Goal: Information Seeking & Learning: Check status

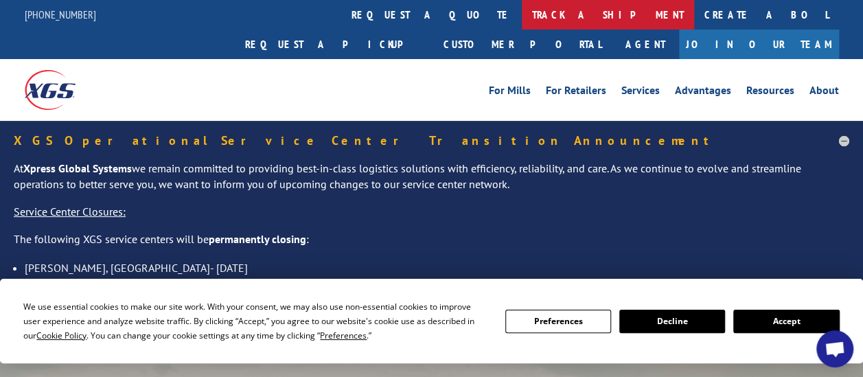
click at [522, 19] on link "track a shipment" at bounding box center [608, 15] width 172 height 30
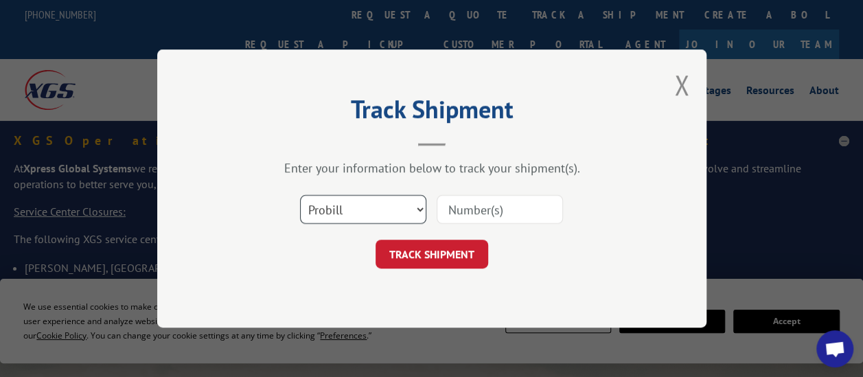
click at [376, 199] on select "Select category... Probill BOL PO" at bounding box center [363, 209] width 126 height 29
click at [300, 195] on select "Select category... Probill BOL PO" at bounding box center [363, 209] width 126 height 29
drag, startPoint x: 490, startPoint y: 195, endPoint x: 488, endPoint y: 207, distance: 12.5
click at [491, 198] on input at bounding box center [499, 209] width 126 height 29
paste input "17511624"
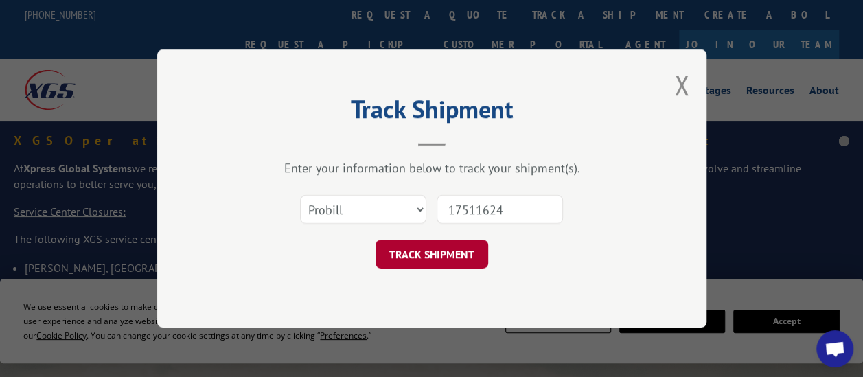
type input "17511624"
click at [462, 240] on button "TRACK SHIPMENT" at bounding box center [431, 254] width 113 height 29
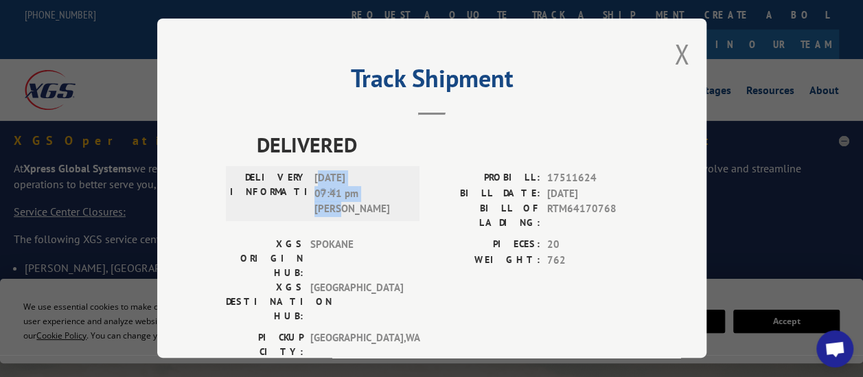
drag, startPoint x: 334, startPoint y: 202, endPoint x: 312, endPoint y: 176, distance: 33.7
click at [314, 176] on span "[DATE] 07:41 pm [PERSON_NAME]" at bounding box center [360, 194] width 93 height 47
drag, startPoint x: 312, startPoint y: 176, endPoint x: 360, endPoint y: 212, distance: 59.7
click at [360, 212] on div "DELIVERY INFORMATION: [DATE] 07:41 pm [PERSON_NAME]" at bounding box center [323, 194] width 194 height 55
click at [362, 205] on span "[DATE] 07:41 pm [PERSON_NAME]" at bounding box center [360, 194] width 93 height 47
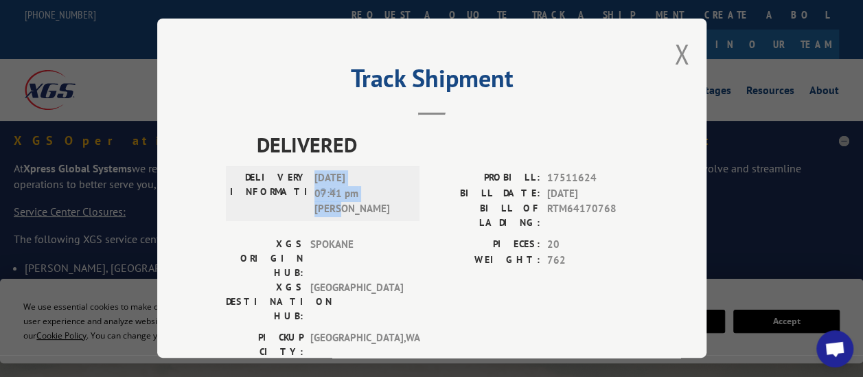
drag, startPoint x: 341, startPoint y: 204, endPoint x: 309, endPoint y: 175, distance: 43.3
click at [314, 175] on span "[DATE] 07:41 pm [PERSON_NAME]" at bounding box center [360, 194] width 93 height 47
copy span "[DATE] 07:41 pm [PERSON_NAME]"
click at [569, 206] on span "RTM64170768" at bounding box center [592, 216] width 91 height 29
drag, startPoint x: 596, startPoint y: 192, endPoint x: 541, endPoint y: 191, distance: 55.6
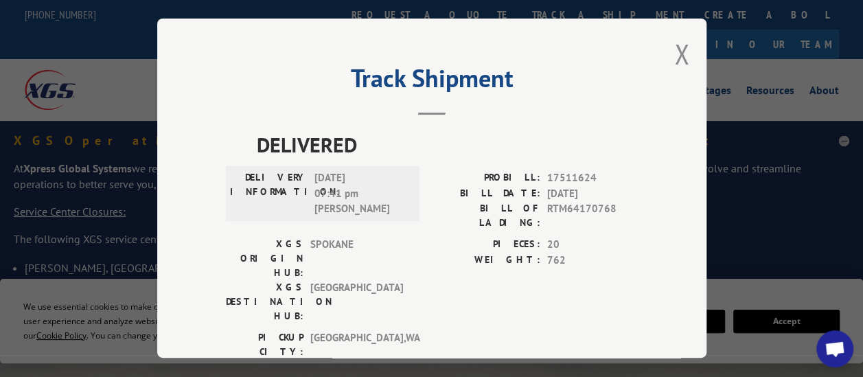
click at [547, 191] on span "[DATE]" at bounding box center [592, 194] width 91 height 16
click at [372, 321] on div "DELIVERED DELIVERY INFORMATION: [DATE] 07:41 pm [PERSON_NAME]: 17511624 BILL DA…" at bounding box center [432, 281] width 412 height 303
drag, startPoint x: 350, startPoint y: 298, endPoint x: 305, endPoint y: 298, distance: 45.3
click at [310, 360] on span "[GEOGRAPHIC_DATA] , [GEOGRAPHIC_DATA]" at bounding box center [356, 374] width 93 height 29
copy span "[GEOGRAPHIC_DATA] , [GEOGRAPHIC_DATA]"
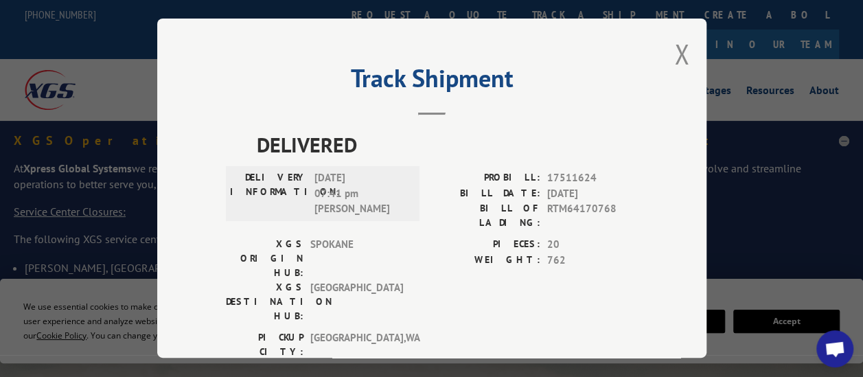
click at [569, 47] on div "Track Shipment DELIVERED DELIVERY INFORMATION: [DATE] 07:41 pm [PERSON_NAME]: 1…" at bounding box center [431, 188] width 549 height 339
click at [569, 44] on div "Track Shipment DELIVERED DELIVERY INFORMATION: [DATE] 07:41 pm [PERSON_NAME]: 1…" at bounding box center [431, 188] width 549 height 339
